Goal: Information Seeking & Learning: Learn about a topic

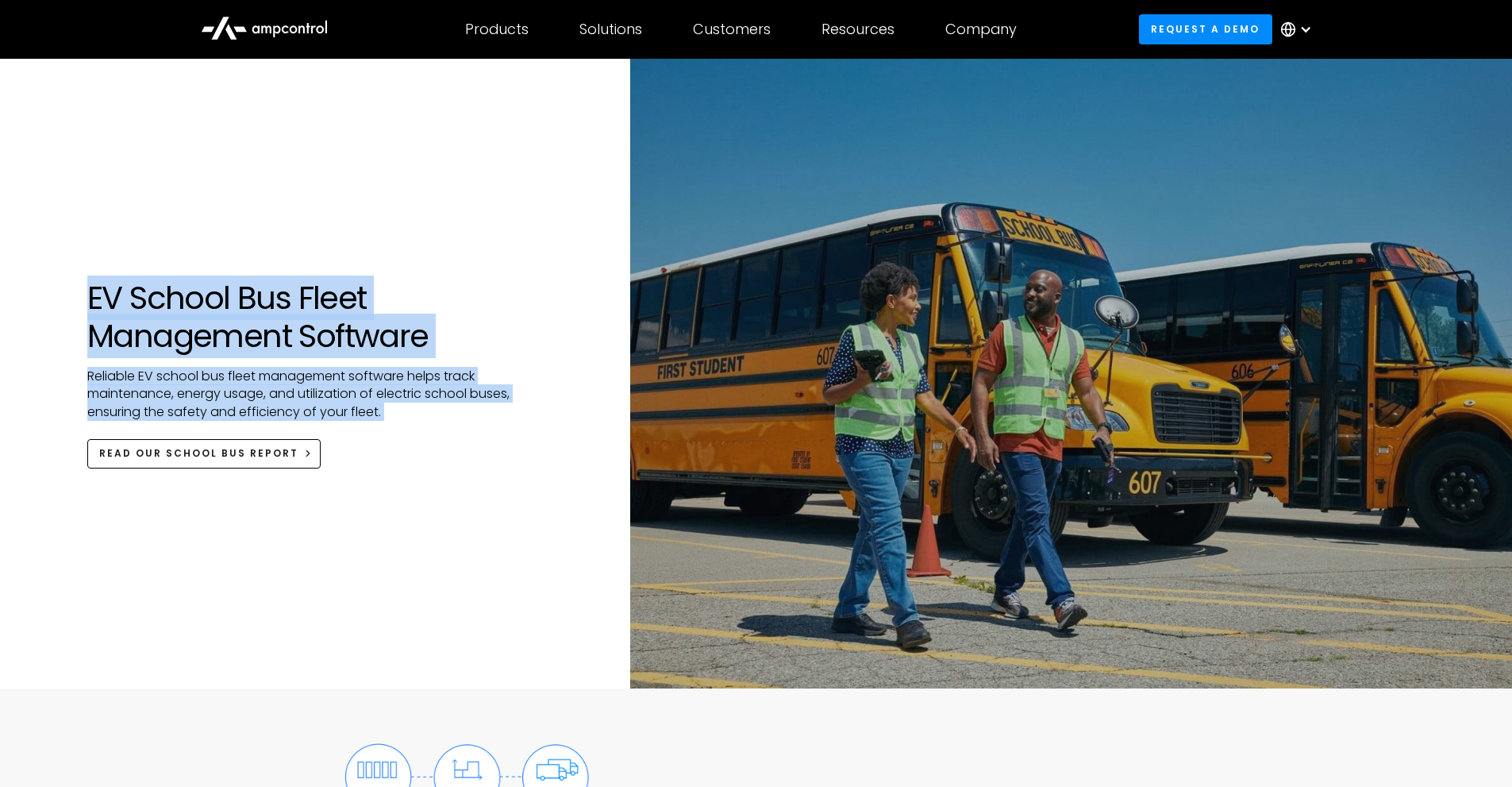
drag, startPoint x: 91, startPoint y: 299, endPoint x: 472, endPoint y: 427, distance: 401.9
click at [472, 427] on div "EV School Bus Fleet Management Software Reliable EV school bus fleet management…" at bounding box center [318, 373] width 463 height 190
click at [474, 427] on p "Reliable EV school bus fleet management software helps track maintenance, energ…" at bounding box center [318, 403] width 463 height 72
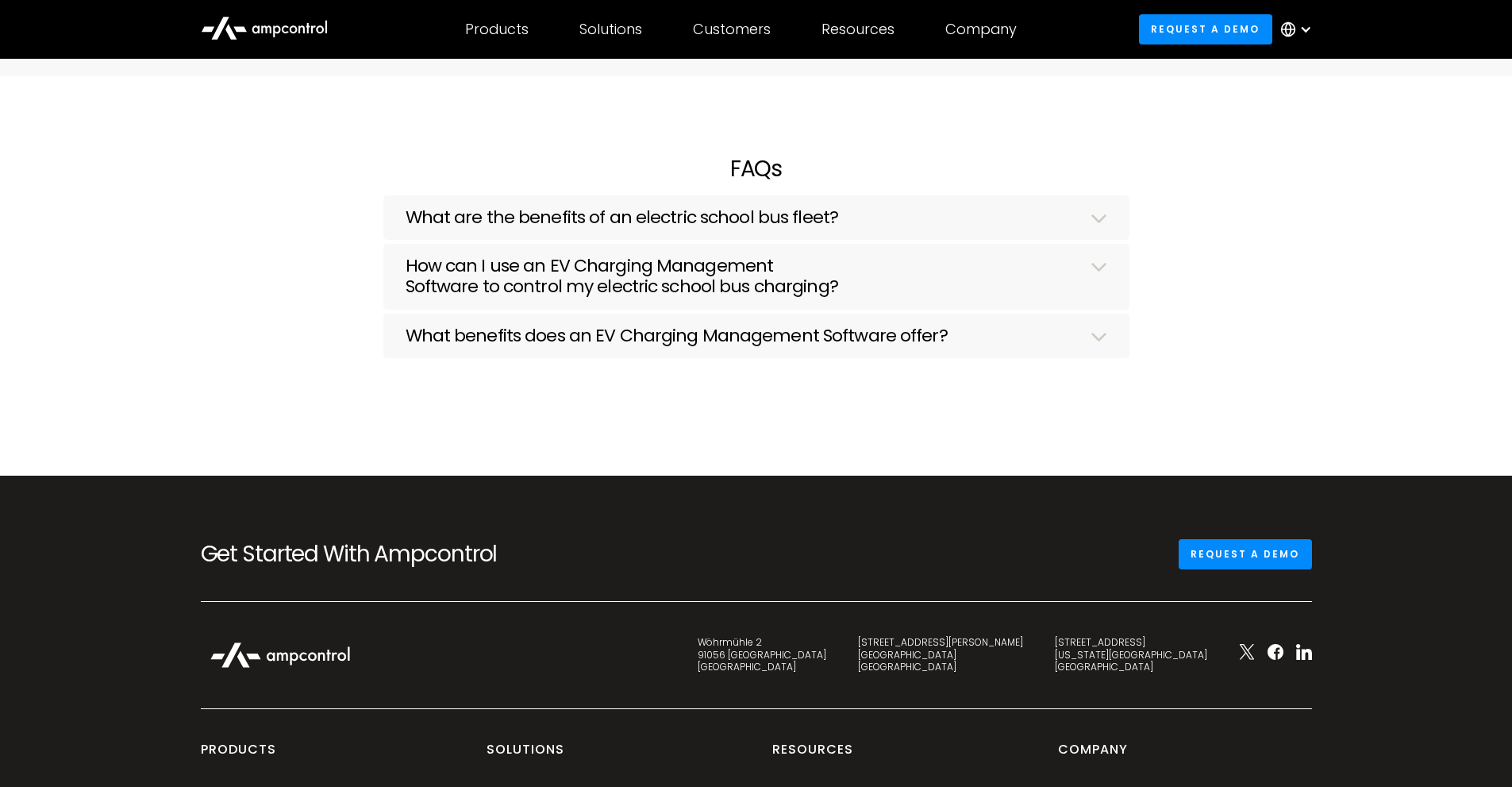
scroll to position [4684, 0]
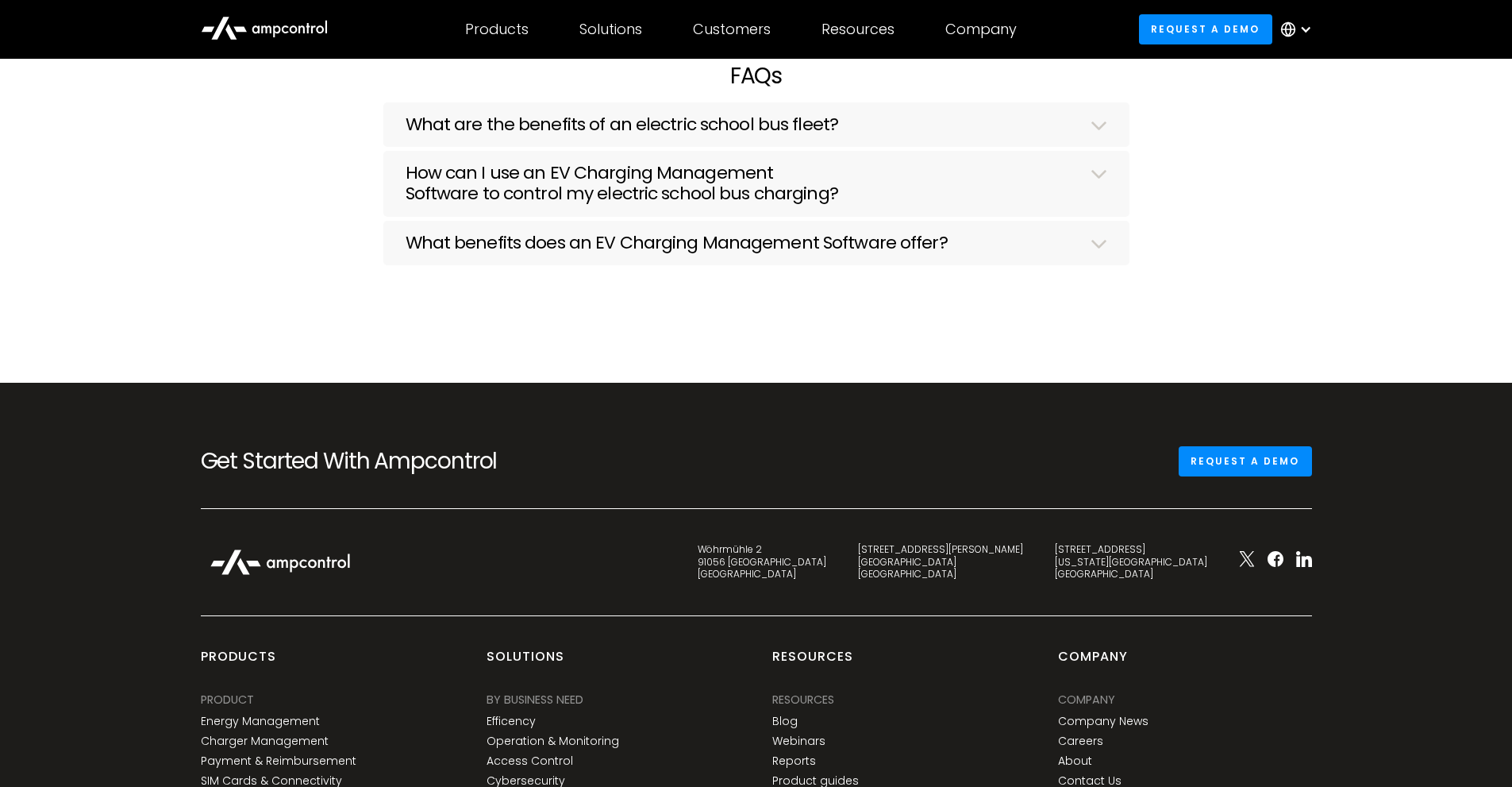
click at [1302, 35] on div at bounding box center [1299, 30] width 55 height 48
click at [1179, 158] on div "FAQs What are the benefits of an electric school bus fleet? Adding electric sch…" at bounding box center [756, 183] width 1512 height 399
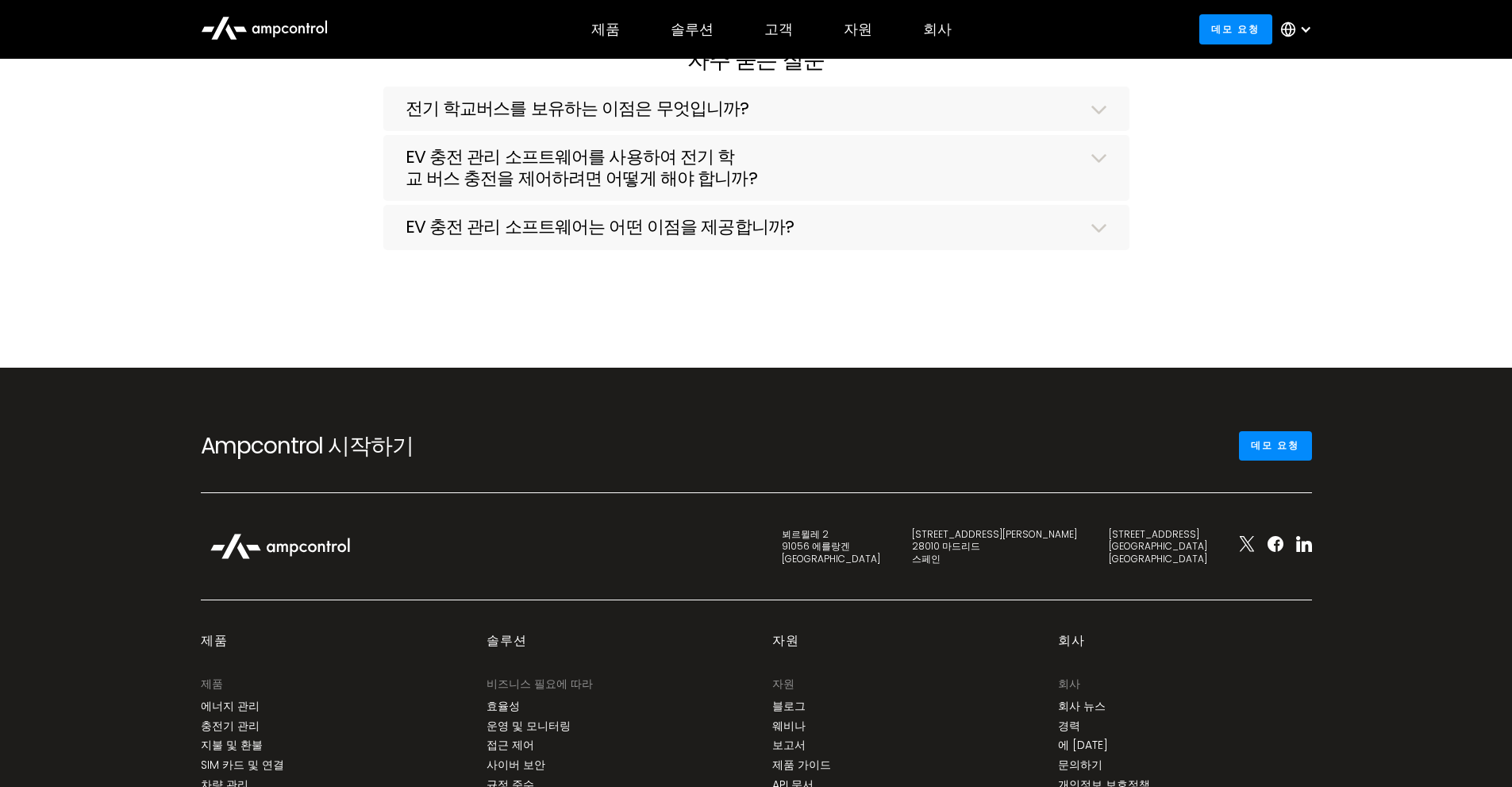
click at [1244, 252] on div "자주 묻는 질문 전기 학교버스를 보유하는 이점은 무엇입니까? Adding electric school buses to your fleet ha…" at bounding box center [756, 167] width 1512 height 399
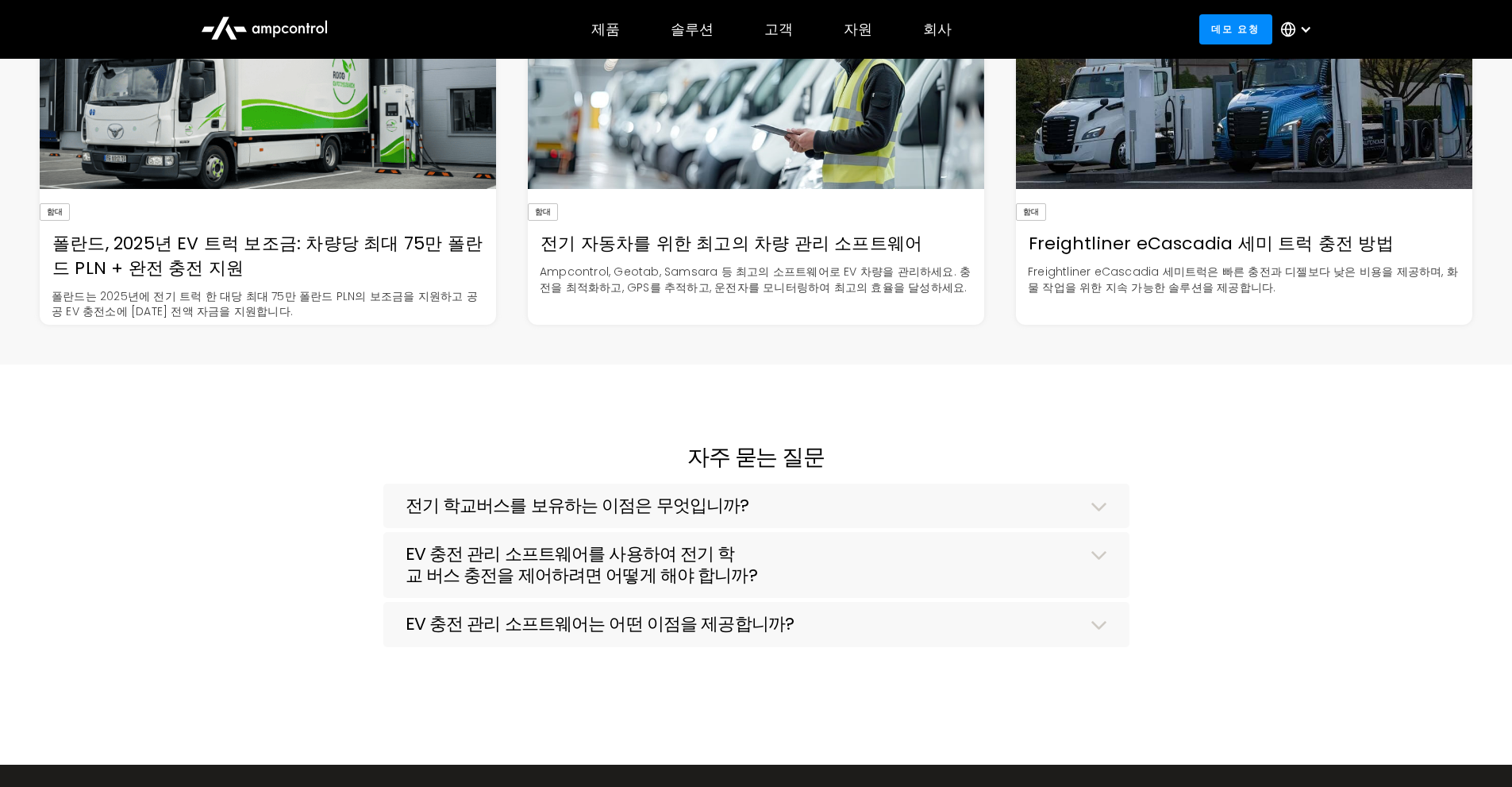
drag, startPoint x: 1282, startPoint y: 479, endPoint x: 1259, endPoint y: 201, distance: 278.9
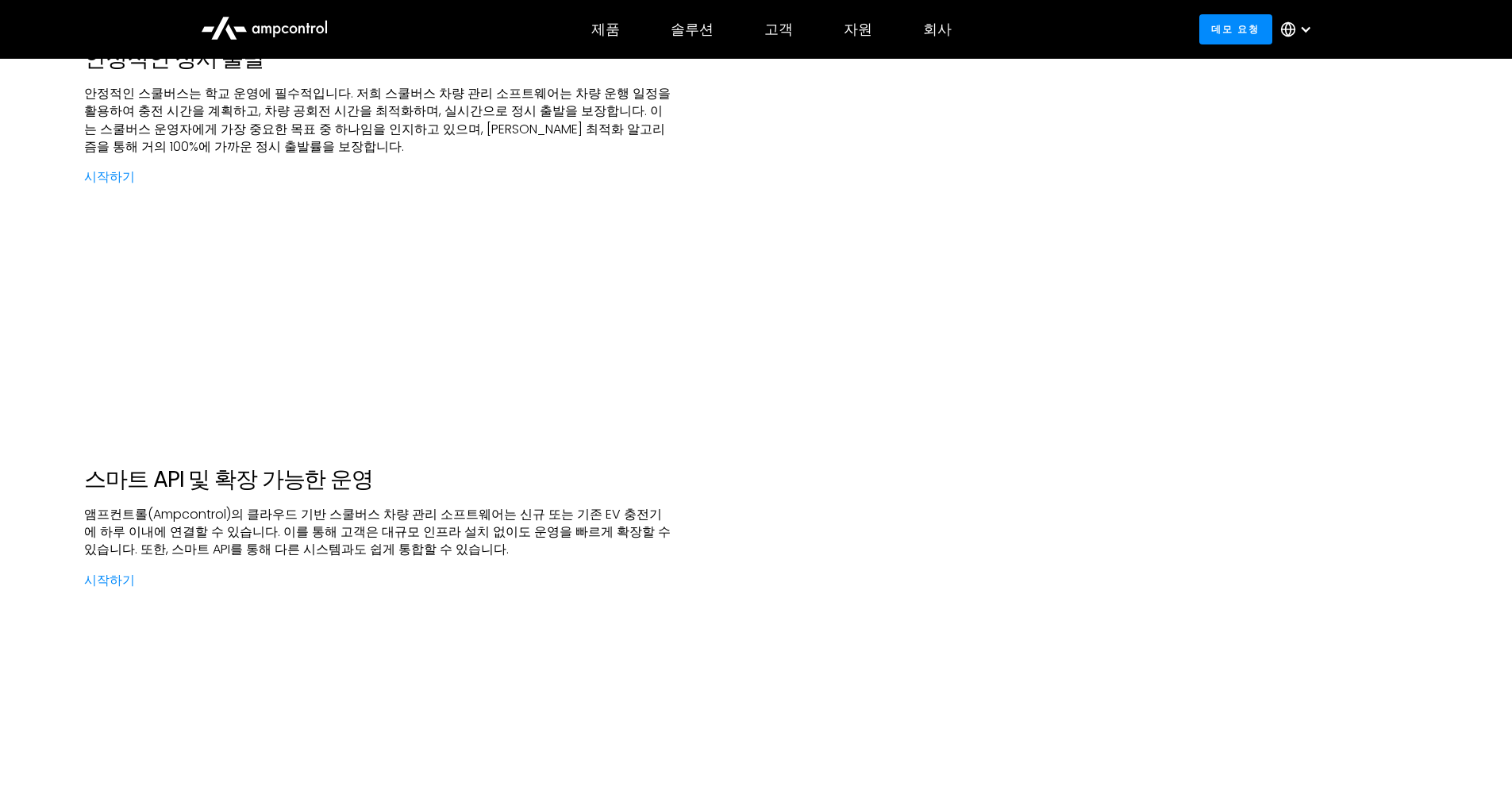
scroll to position [0, 0]
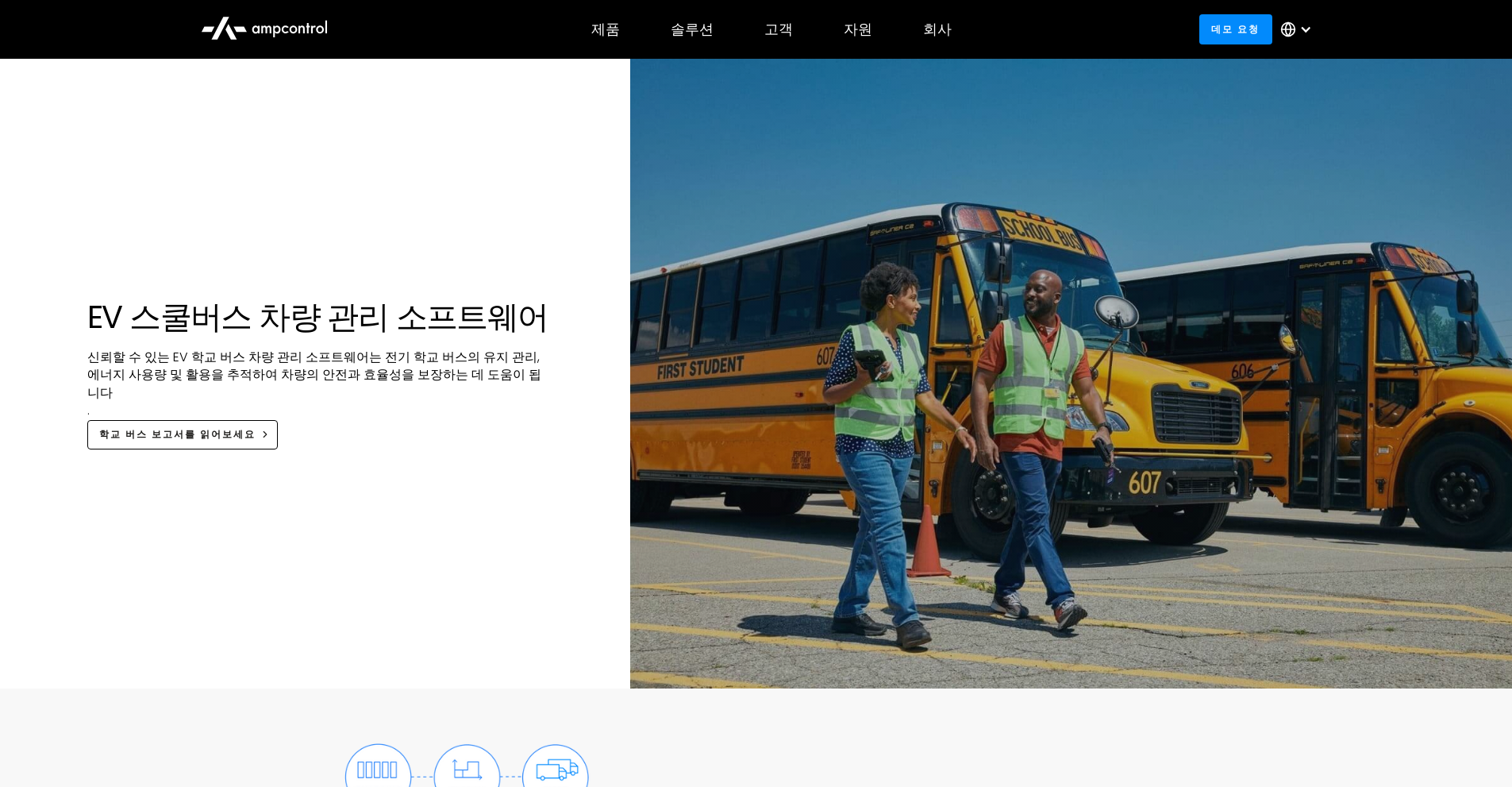
click at [233, 369] on font "신뢰할 수 있는 EV 학교 버스 차량 관리 소프트웨어는 전기 학교 버스의 유지 관리, 에너지 사용량 및 활용을 추적하여 차량의 안전과 효율성을…" at bounding box center [313, 374] width 453 height 54
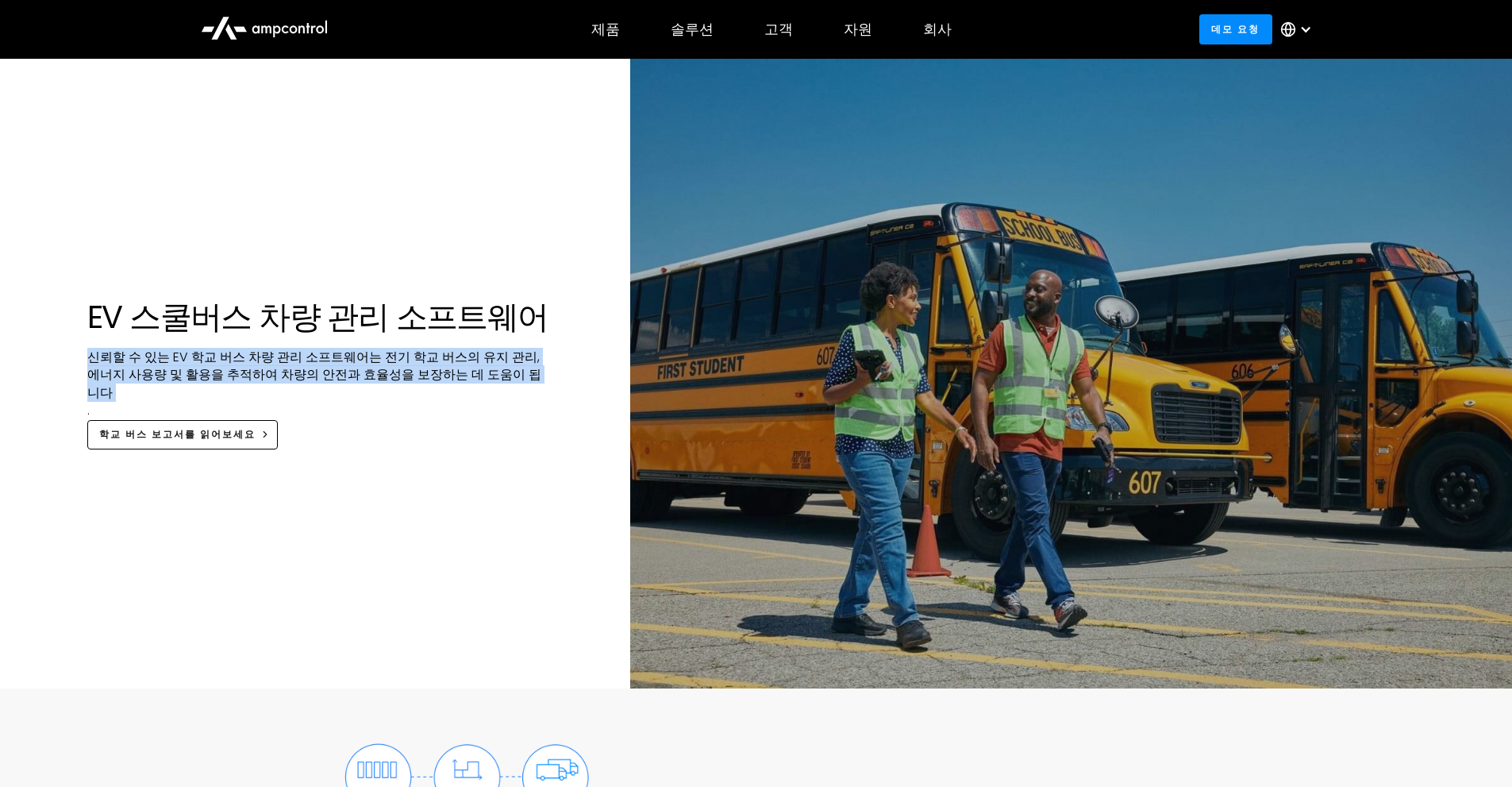
click at [233, 369] on font "신뢰할 수 있는 EV 학교 버스 차량 관리 소프트웨어는 전기 학교 버스의 유지 관리, 에너지 사용량 및 활용을 추적하여 차량의 안전과 효율성을…" at bounding box center [313, 374] width 453 height 54
click at [332, 383] on font "신뢰할 수 있는 EV 학교 버스 차량 관리 소프트웨어는 전기 학교 버스의 유지 관리, 에너지 사용량 및 활용을 추적하여 차량의 안전과 효율성을…" at bounding box center [313, 374] width 453 height 54
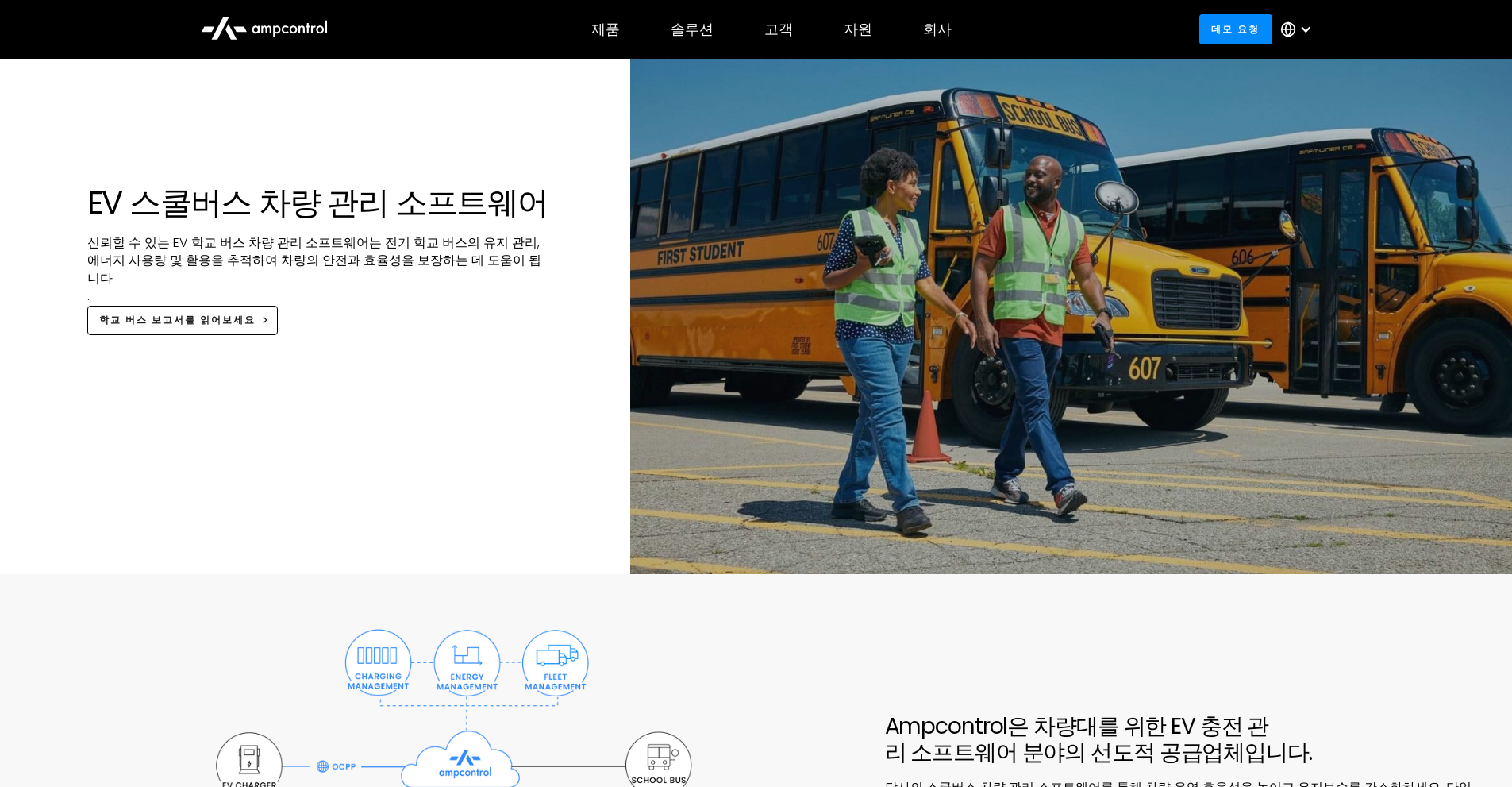
scroll to position [238, 0]
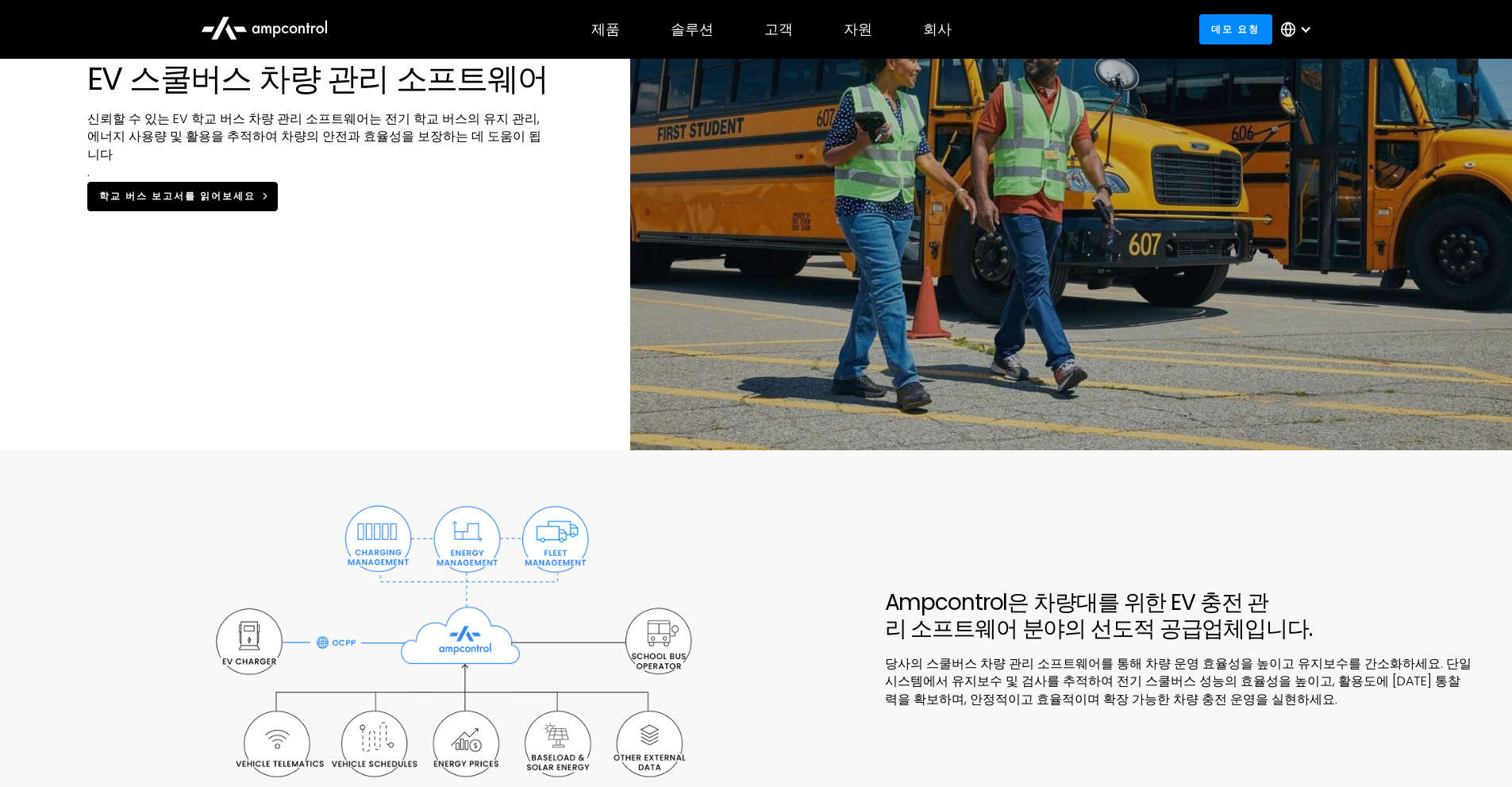
click at [240, 192] on font "학교 버스 보고서를 읽어보세요" at bounding box center [178, 196] width 157 height 13
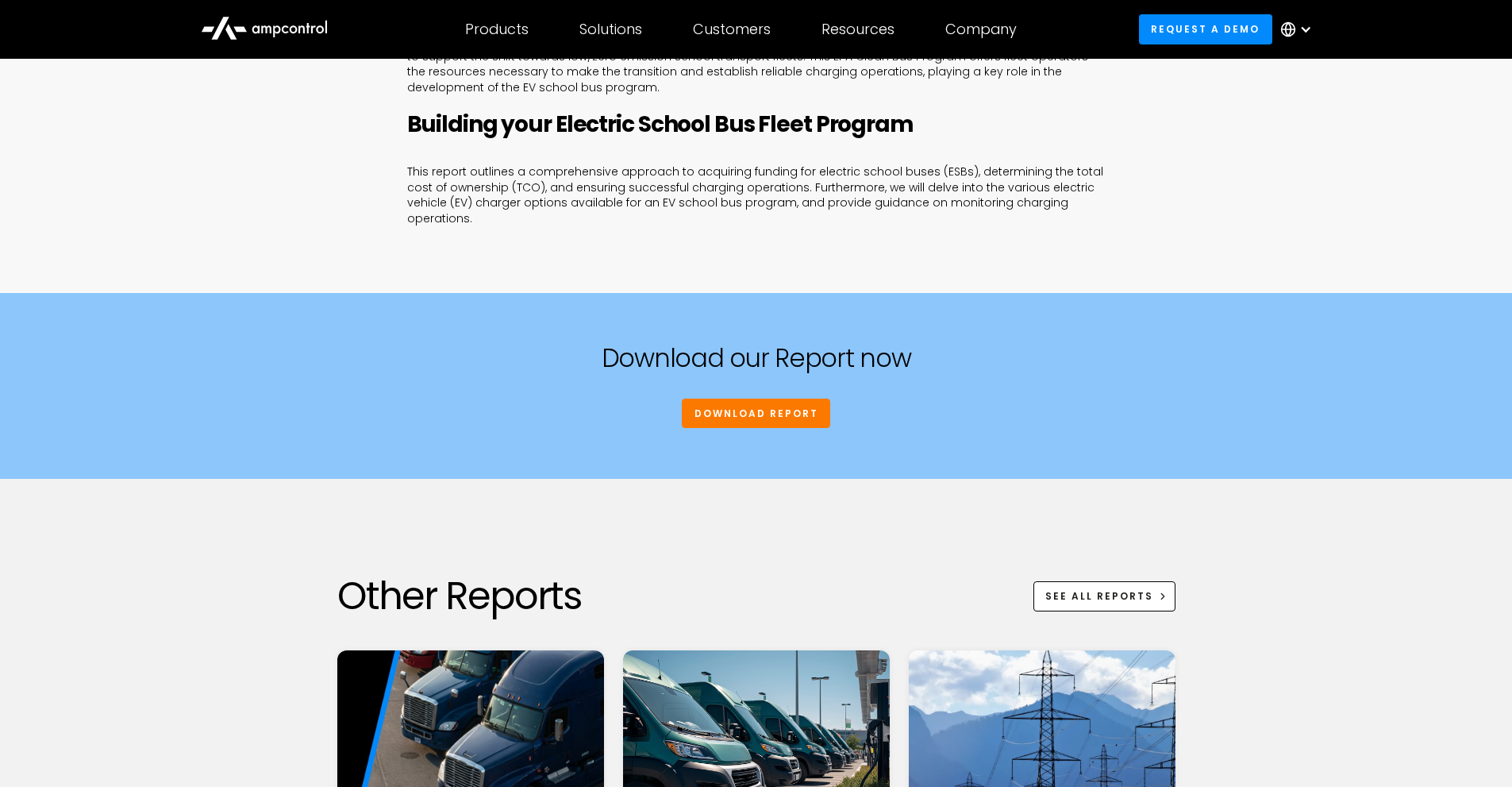
scroll to position [1270, 0]
